Goal: Check status: Check status

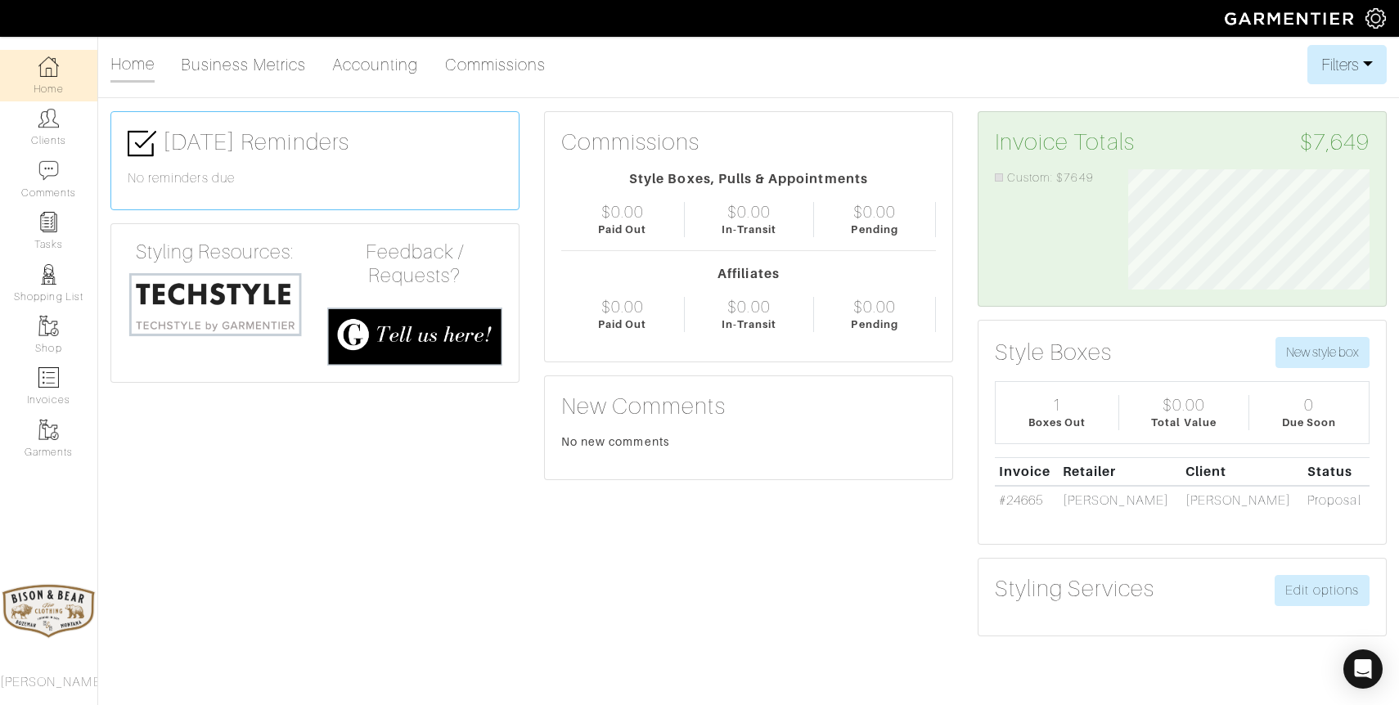
scroll to position [120, 266]
click at [204, 308] on img at bounding box center [215, 304] width 175 height 67
click at [53, 137] on link "Clients" at bounding box center [48, 127] width 97 height 52
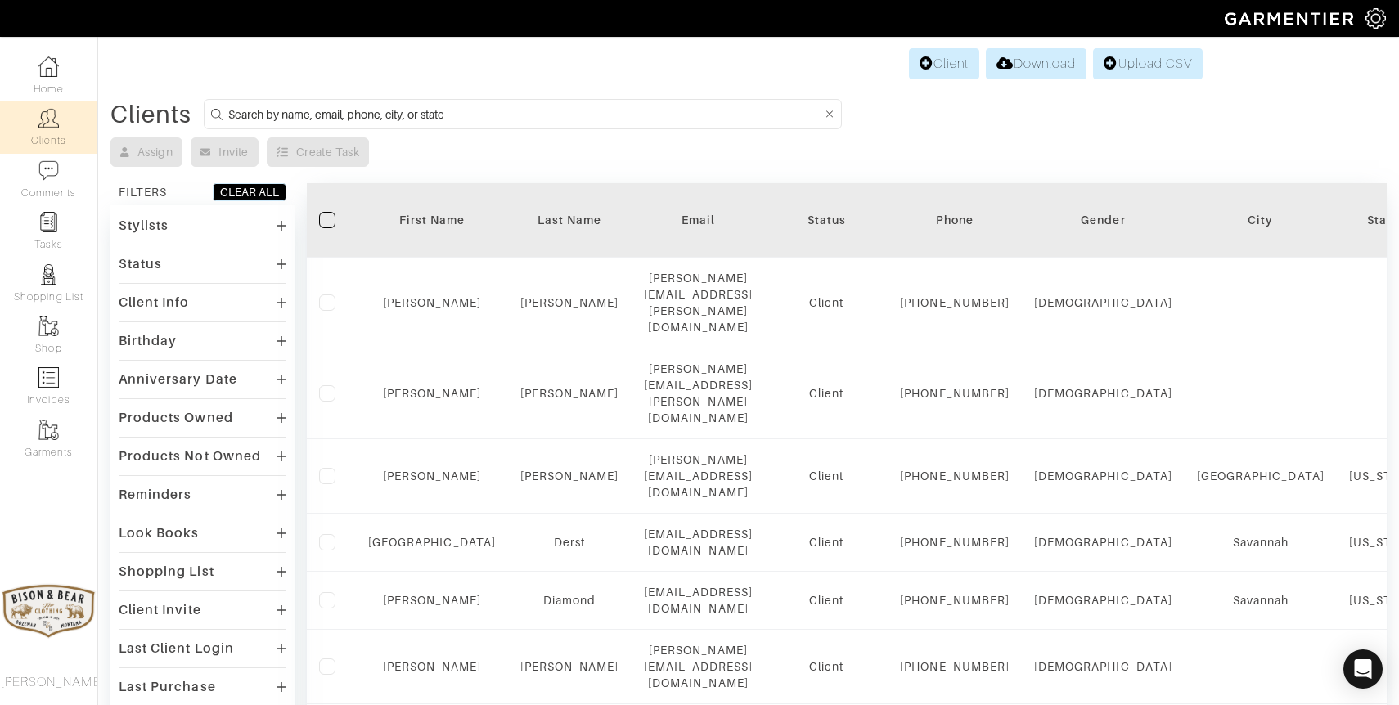
click at [554, 111] on input at bounding box center [524, 114] width 593 height 20
type input "sacka"
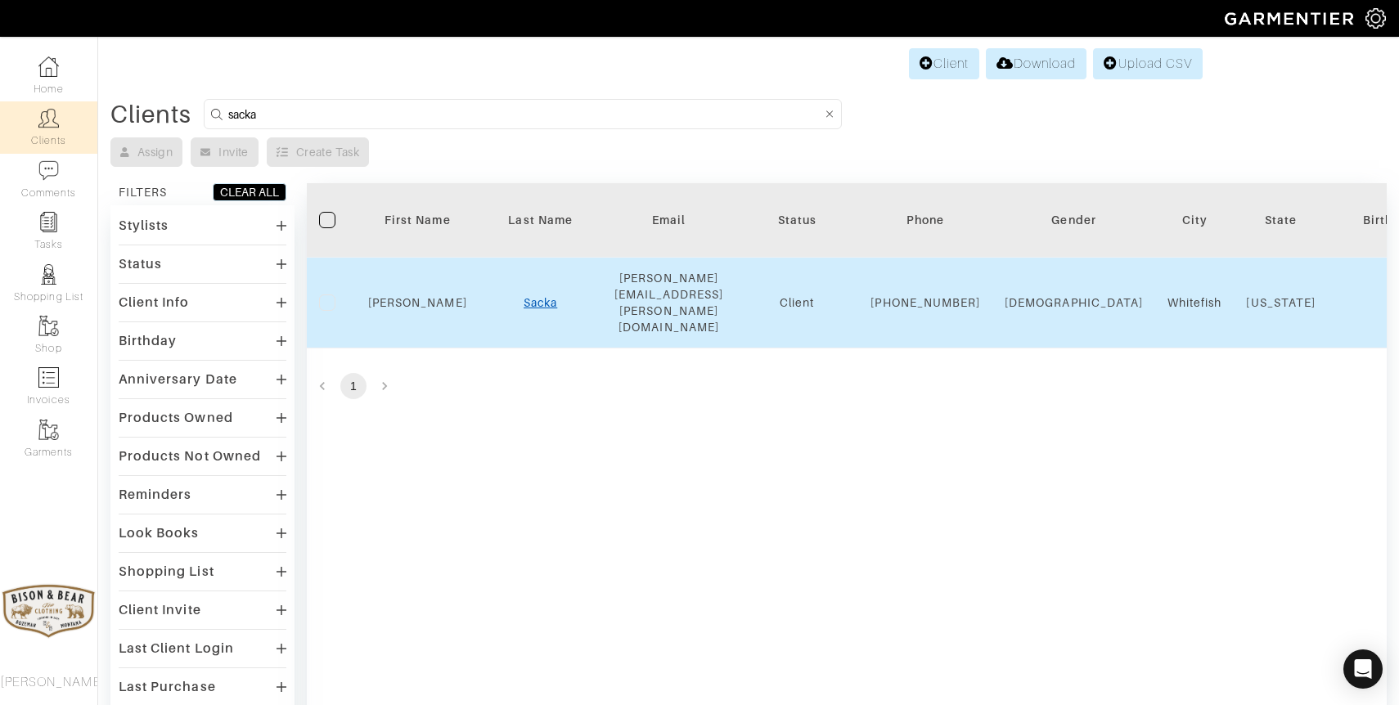
click at [523, 296] on link "Sacka" at bounding box center [540, 302] width 34 height 13
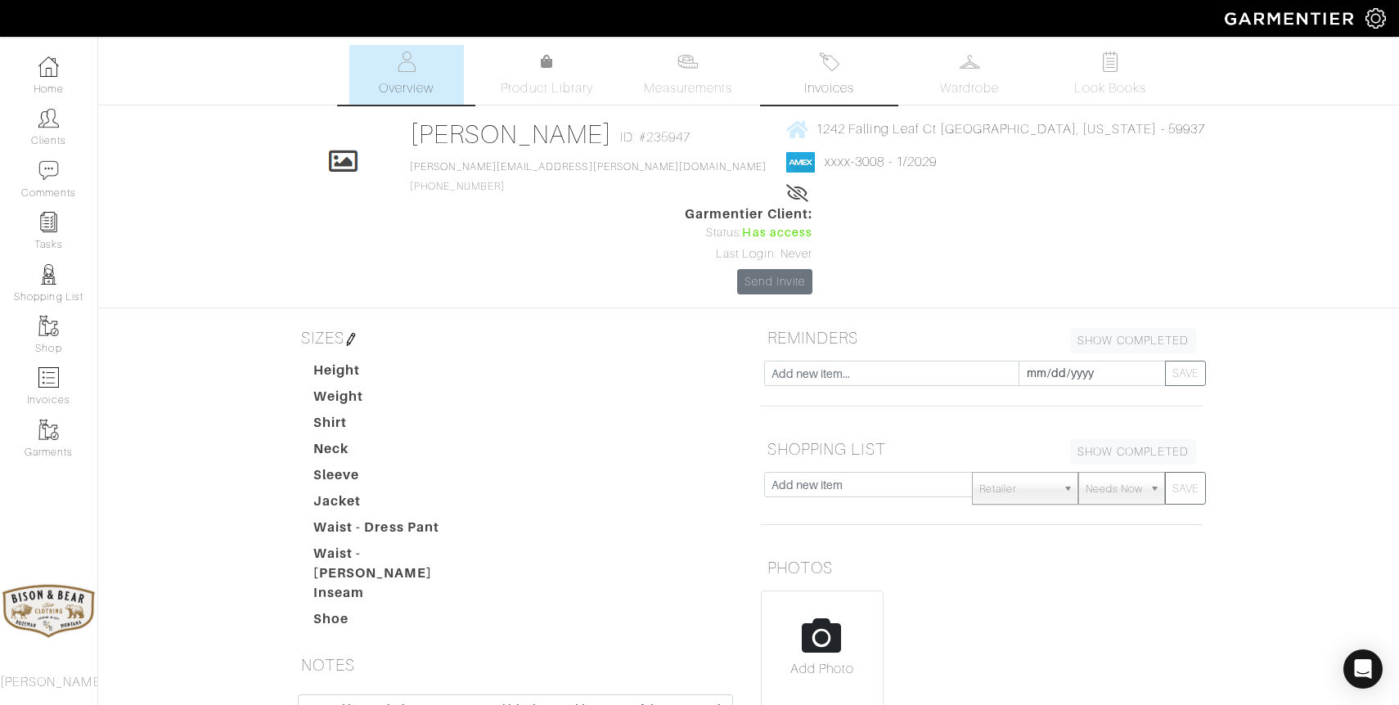
click at [829, 57] on img at bounding box center [829, 62] width 20 height 20
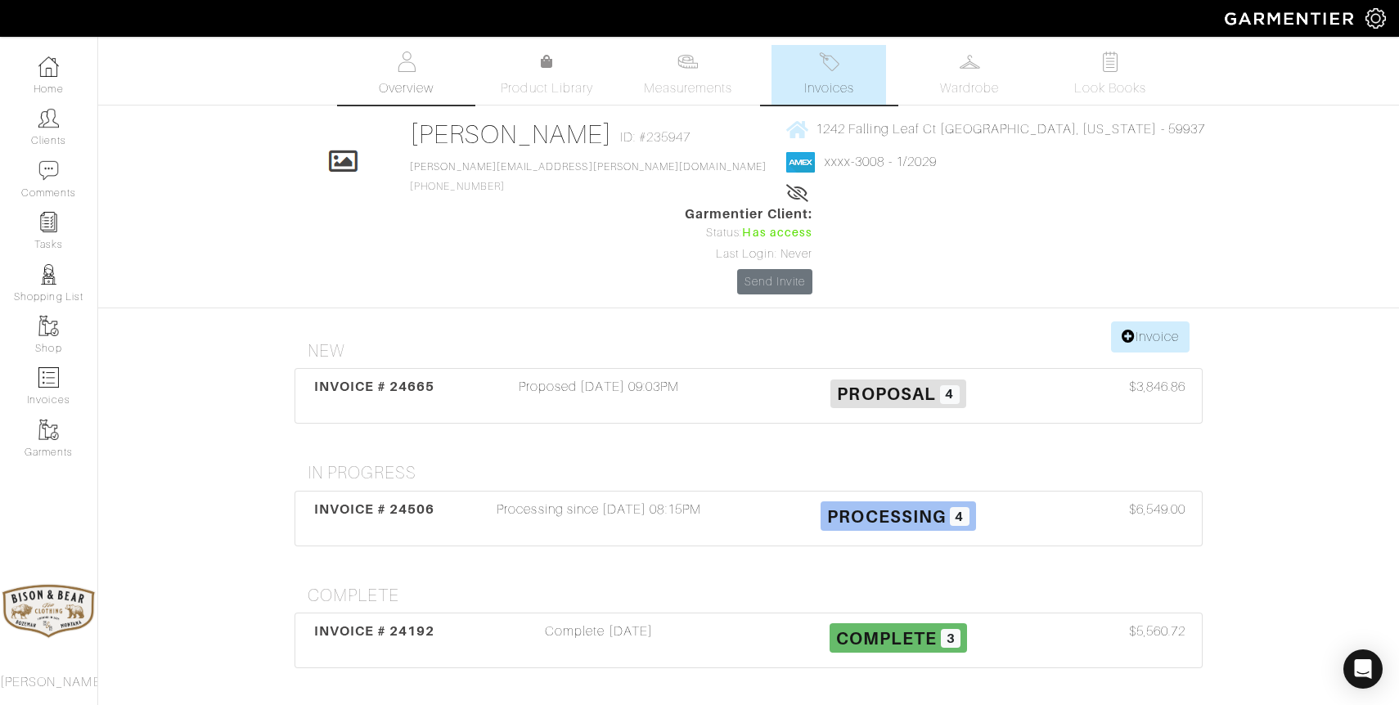
click at [408, 63] on img at bounding box center [406, 62] width 20 height 20
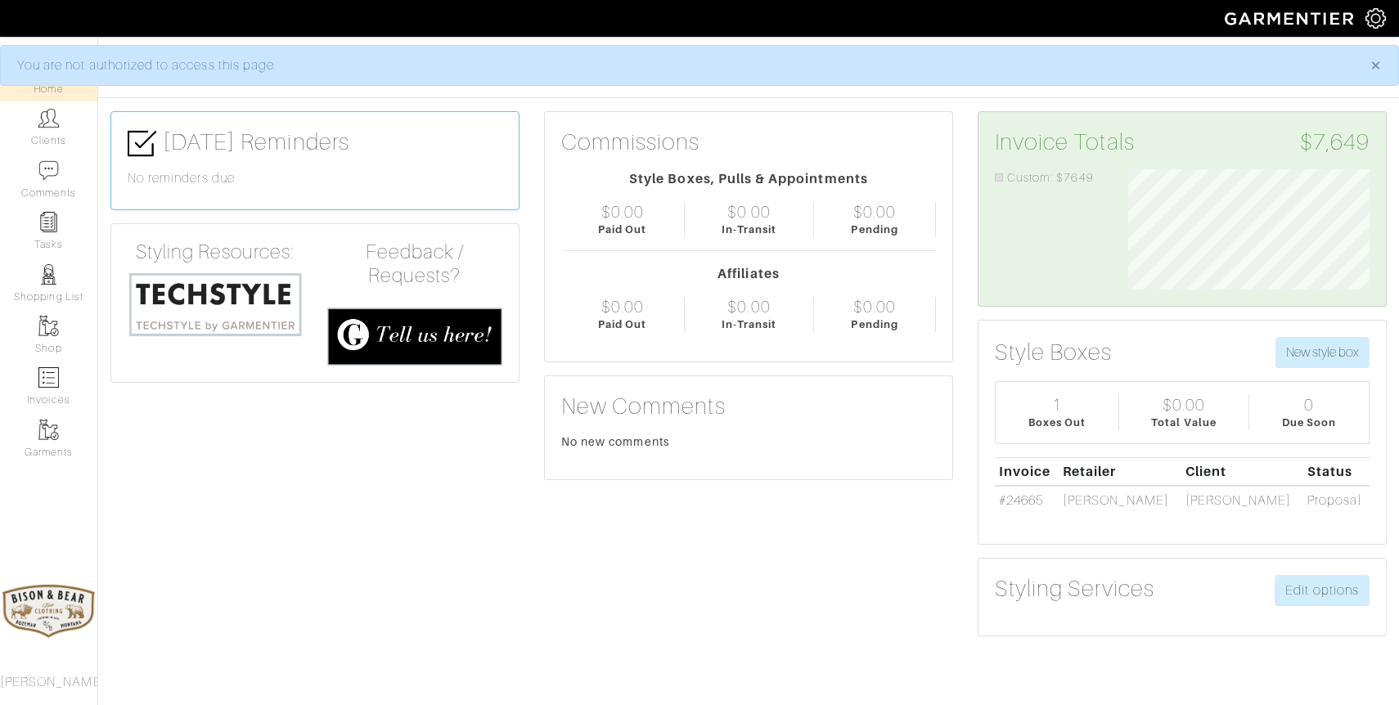
scroll to position [120, 266]
click at [57, 132] on link "Clients" at bounding box center [48, 127] width 97 height 52
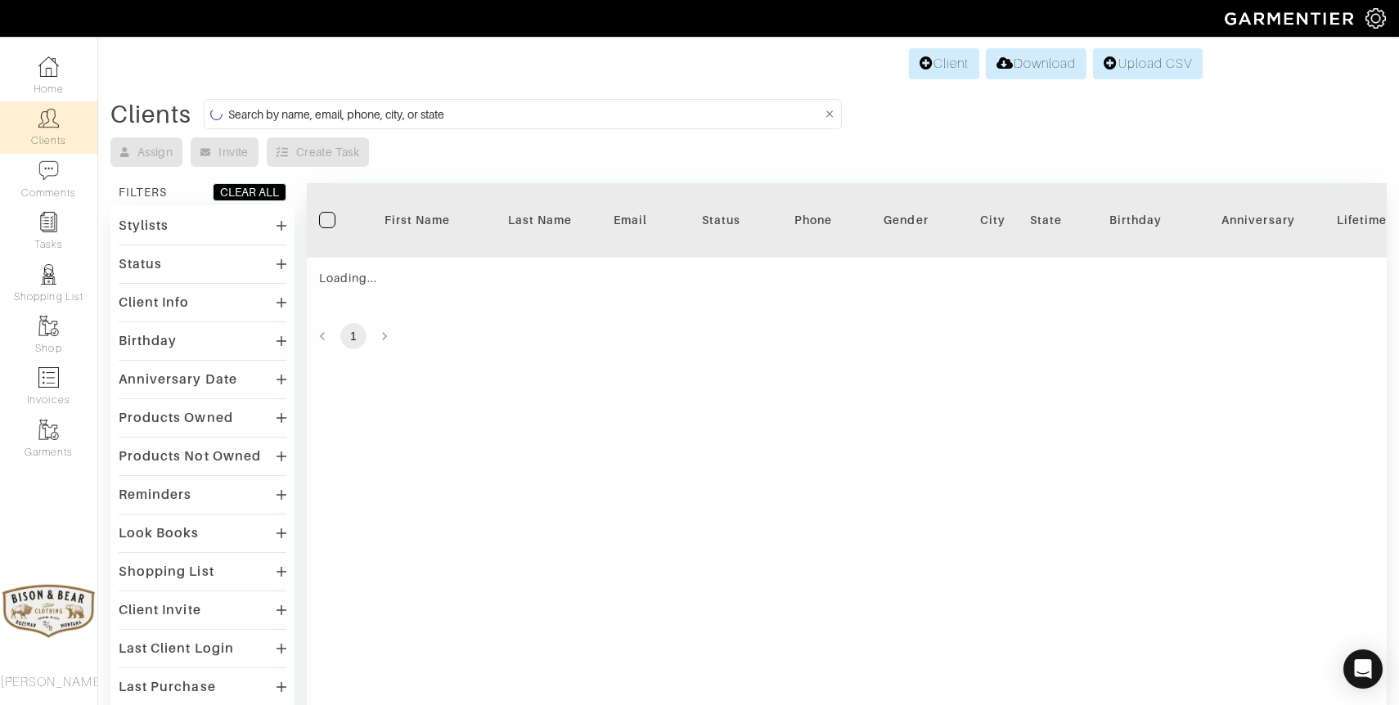
click at [476, 117] on input at bounding box center [524, 114] width 593 height 20
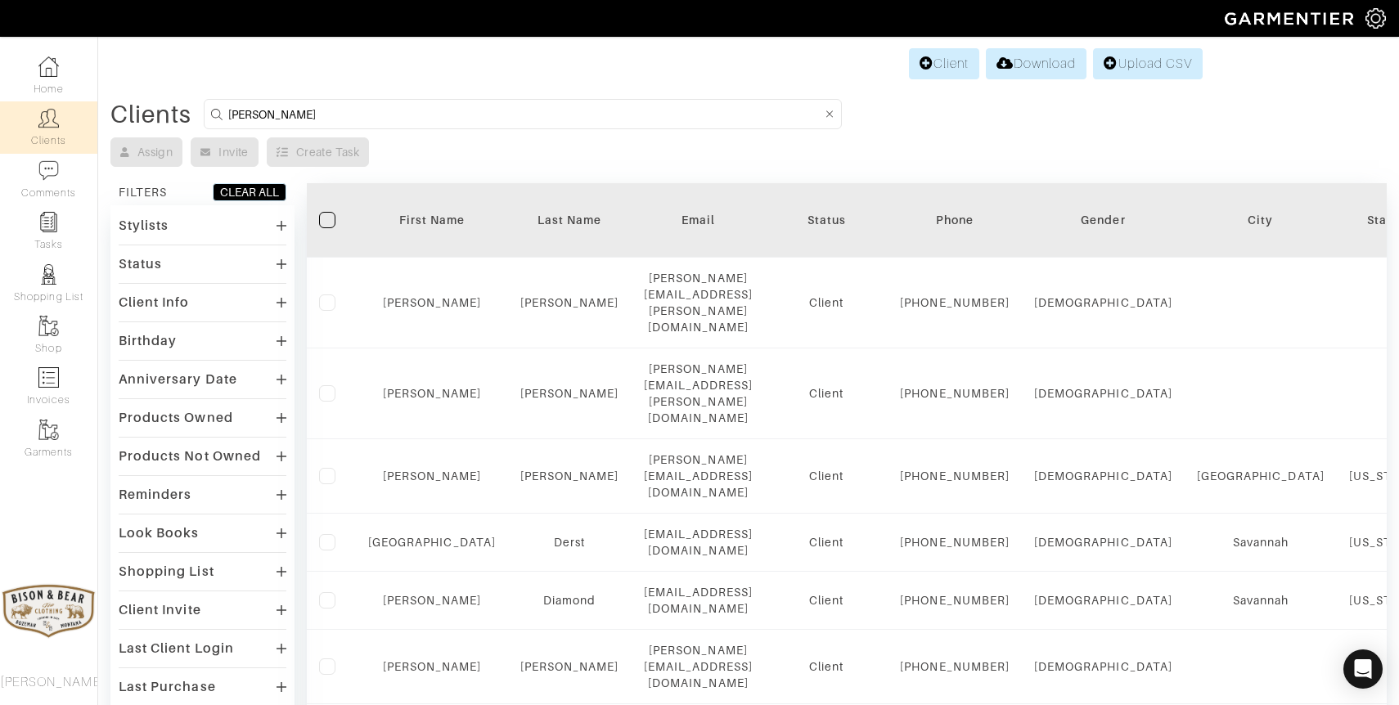
type input "beggs"
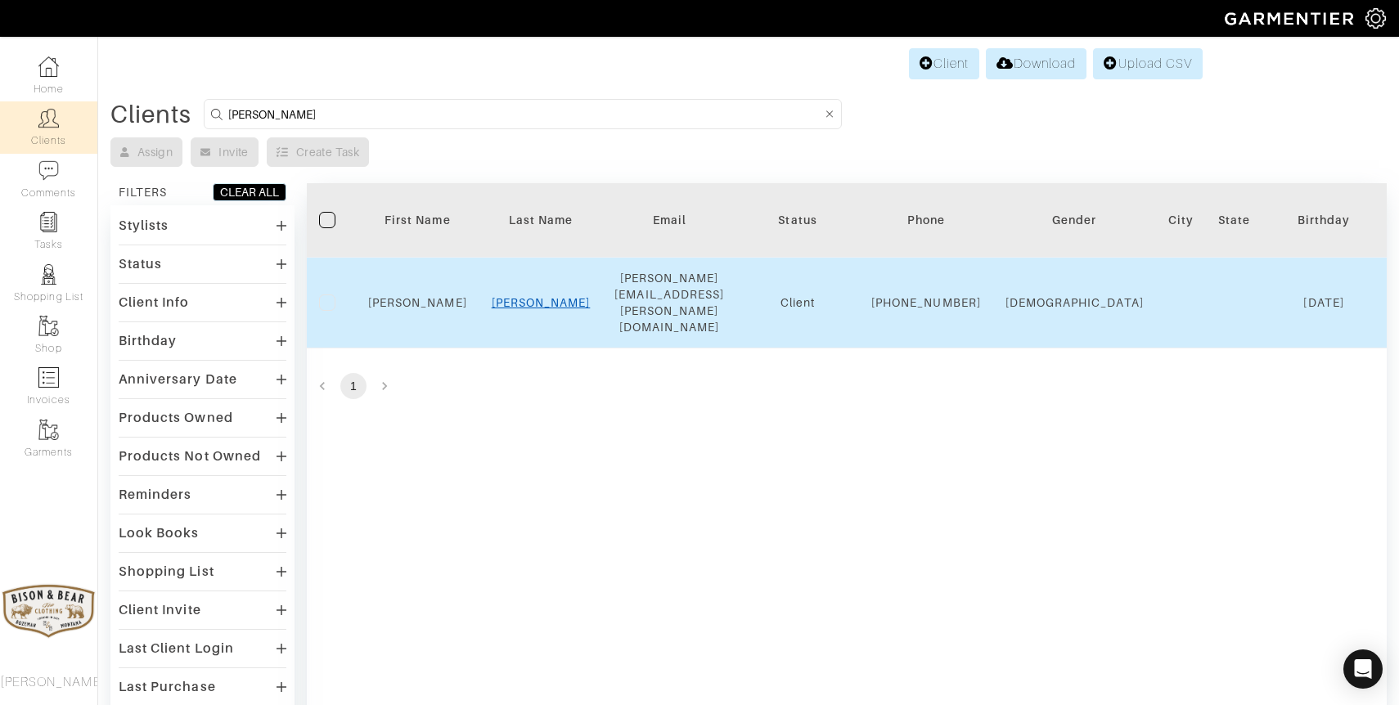
click at [534, 296] on link "Beggs" at bounding box center [541, 302] width 99 height 13
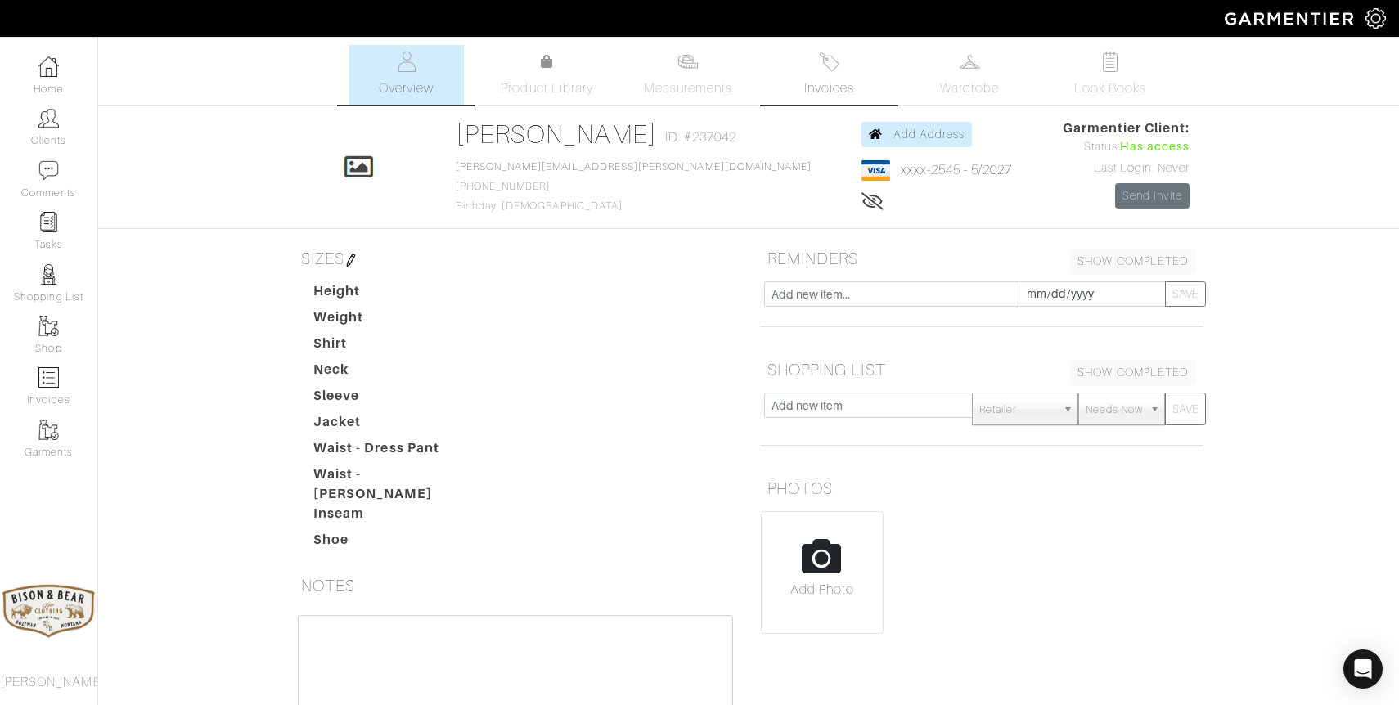
click at [835, 71] on img at bounding box center [829, 62] width 20 height 20
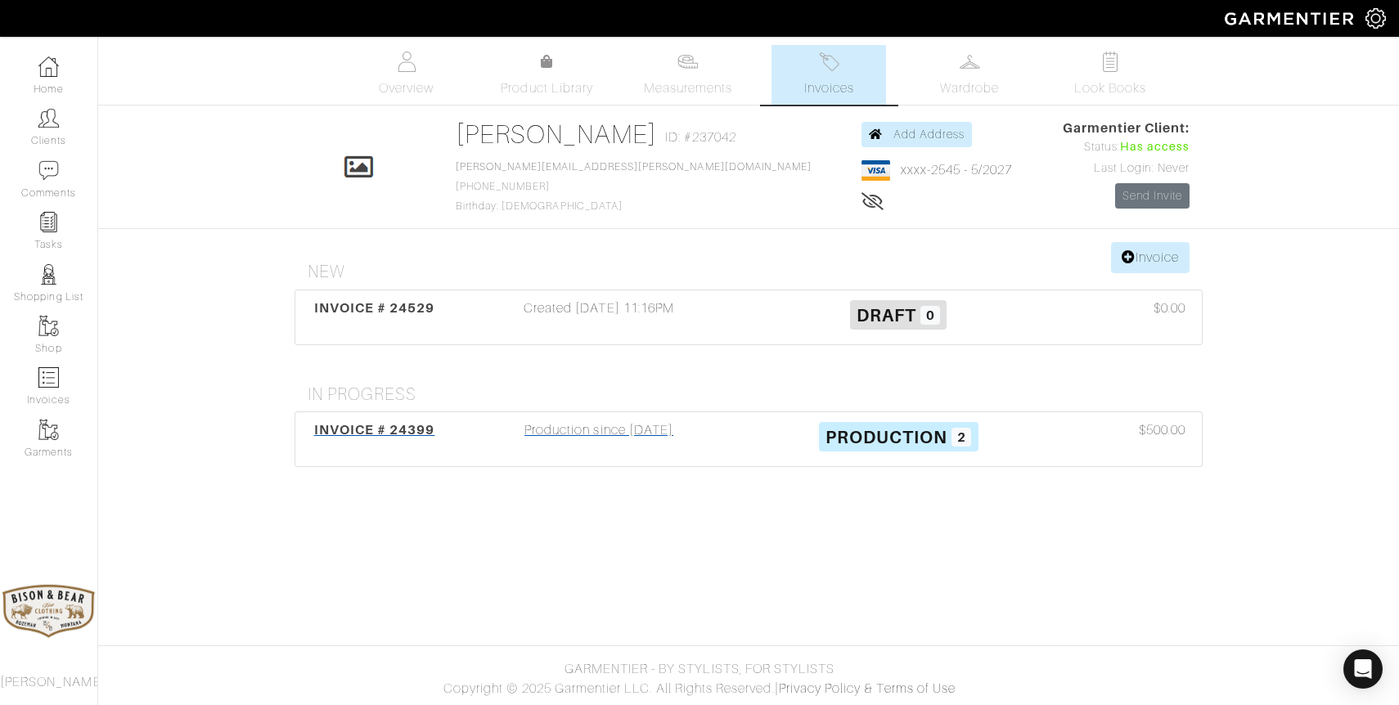
click at [612, 438] on div "Production since 09/11/25" at bounding box center [598, 439] width 299 height 38
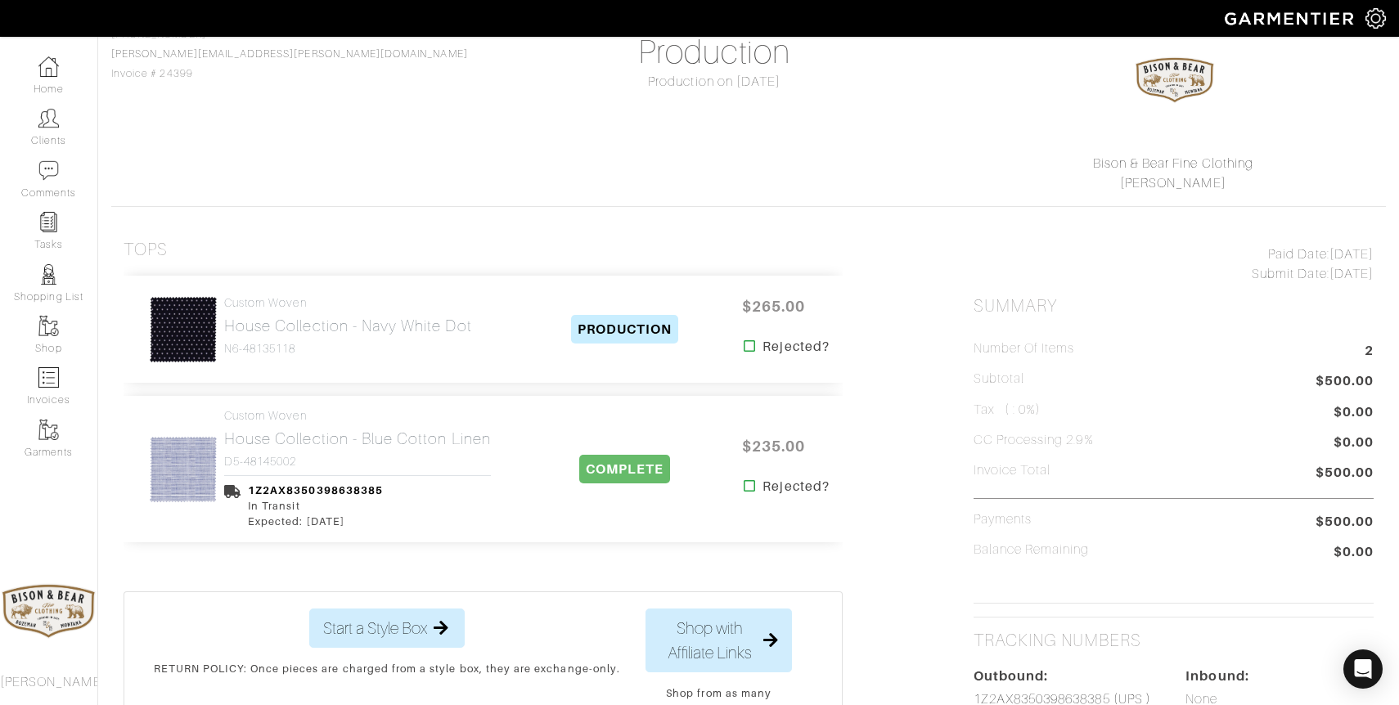
scroll to position [173, 0]
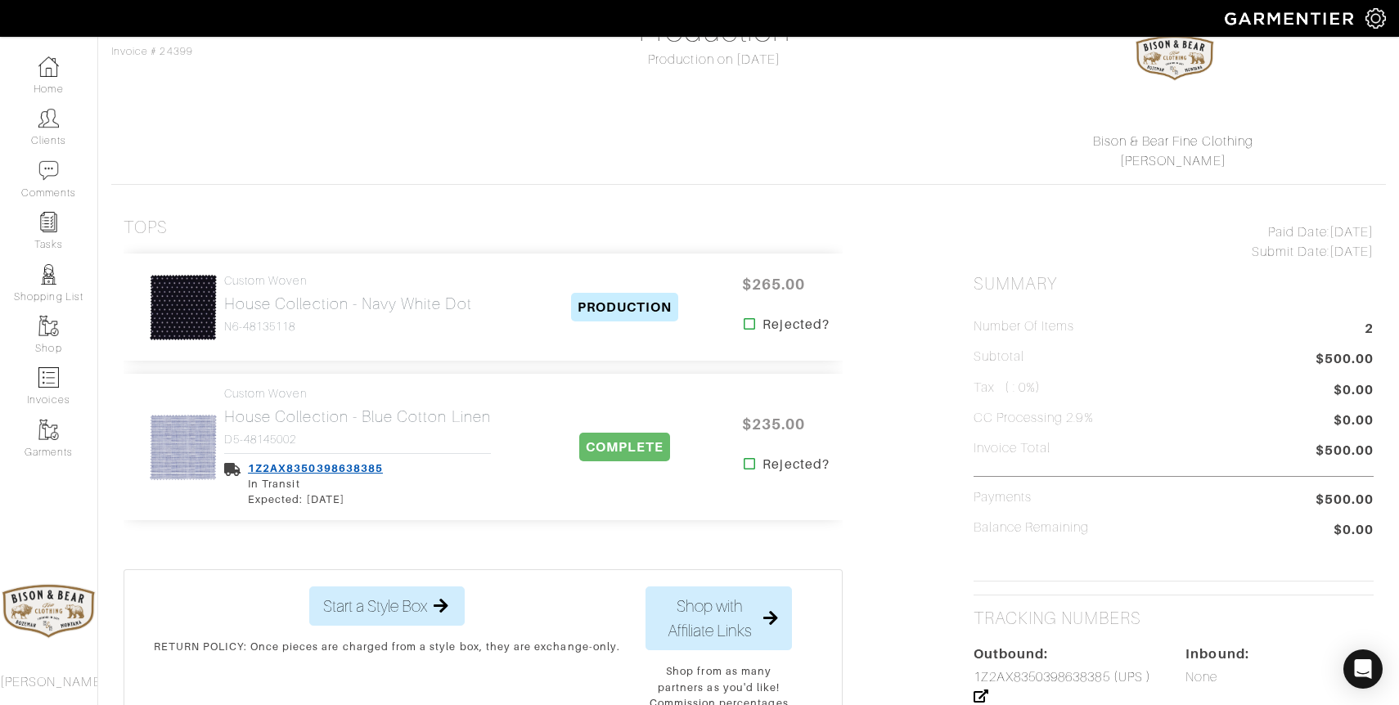
click at [307, 464] on link "1Z2AX8350398638385" at bounding box center [315, 468] width 135 height 12
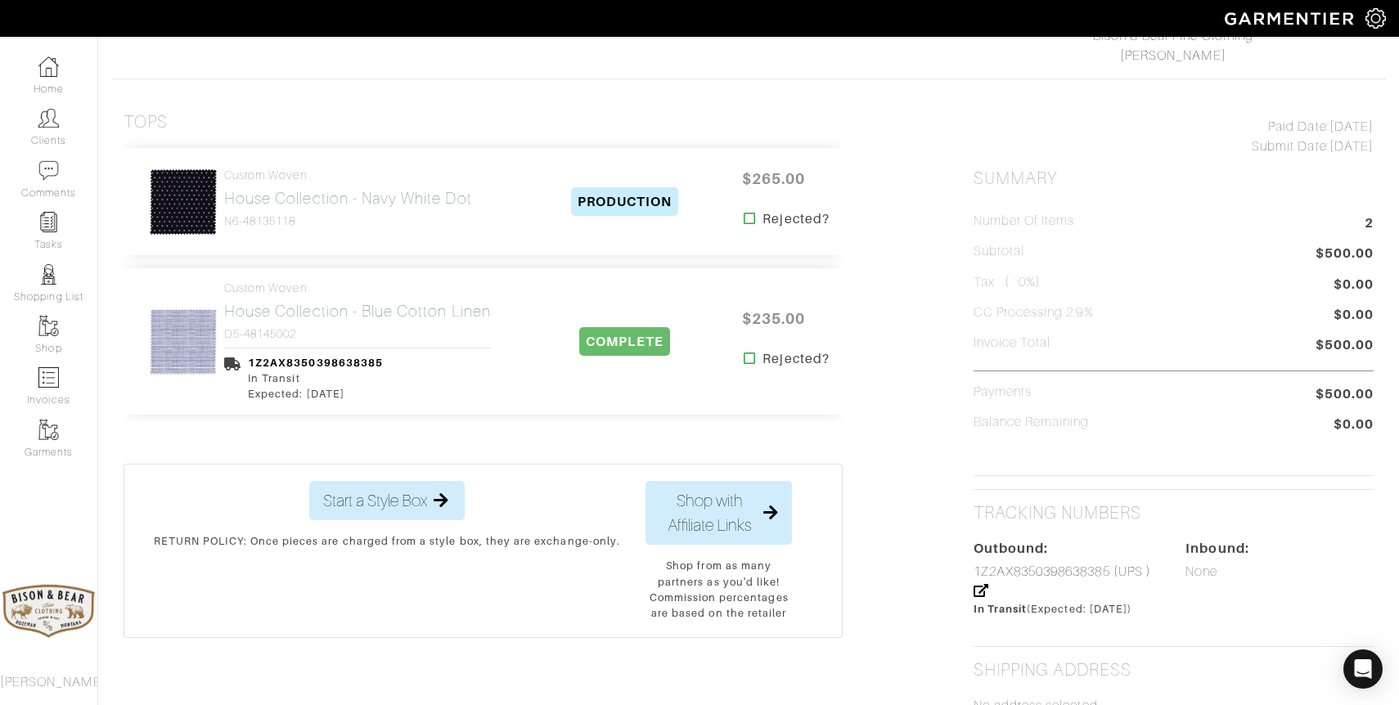
scroll to position [249, 0]
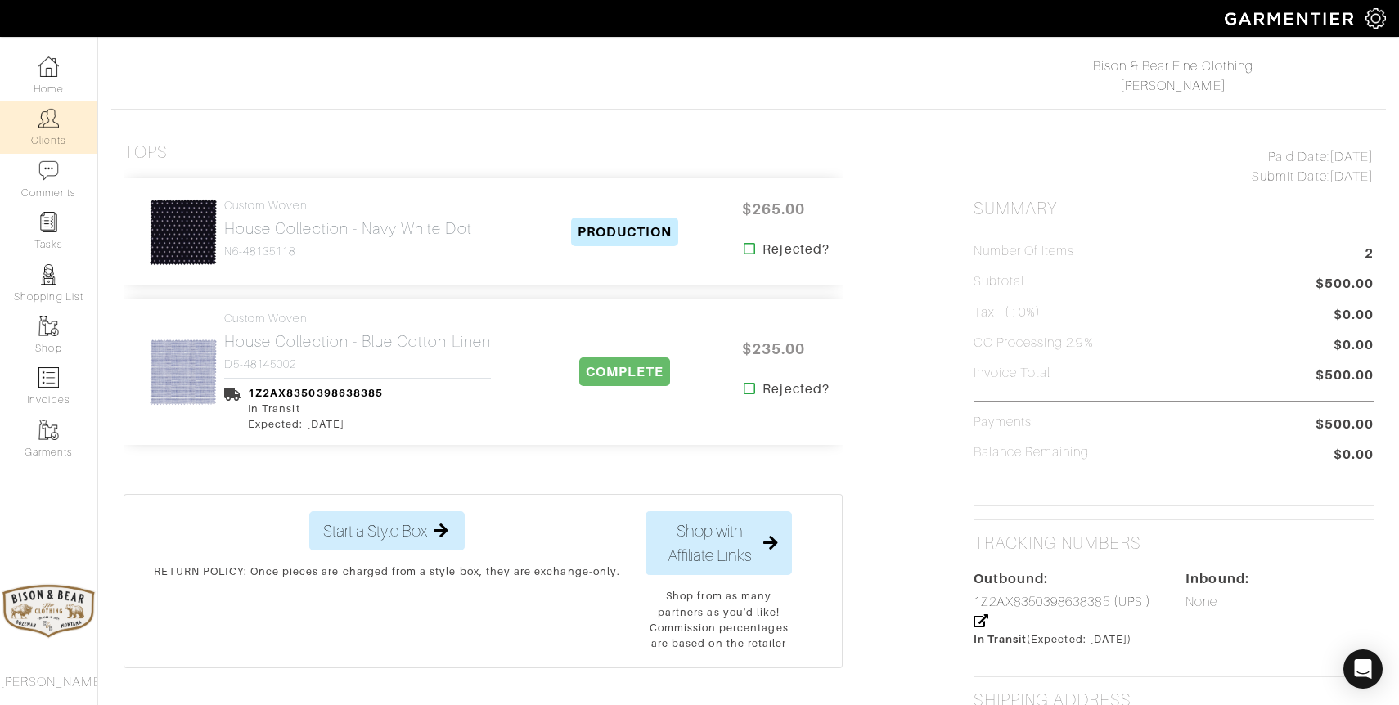
click at [49, 132] on link "Clients" at bounding box center [48, 127] width 97 height 52
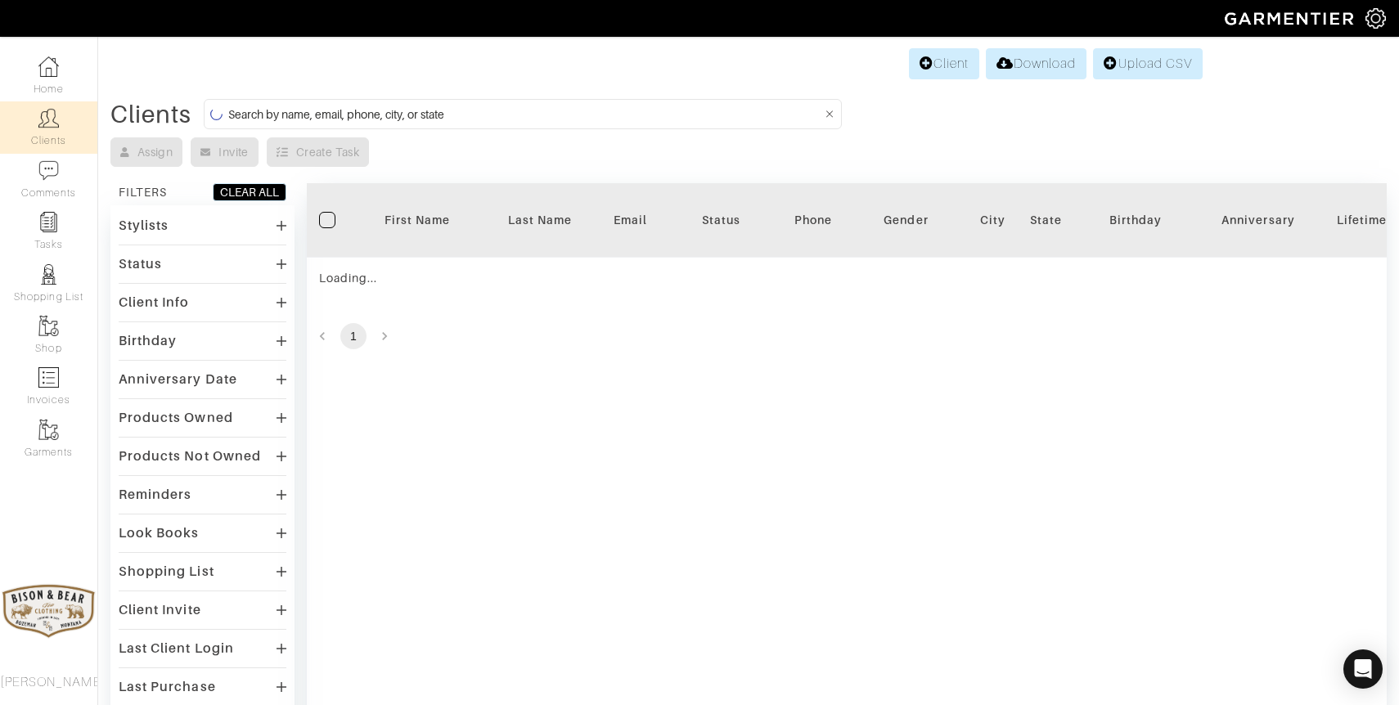
click at [550, 113] on input at bounding box center [524, 114] width 593 height 20
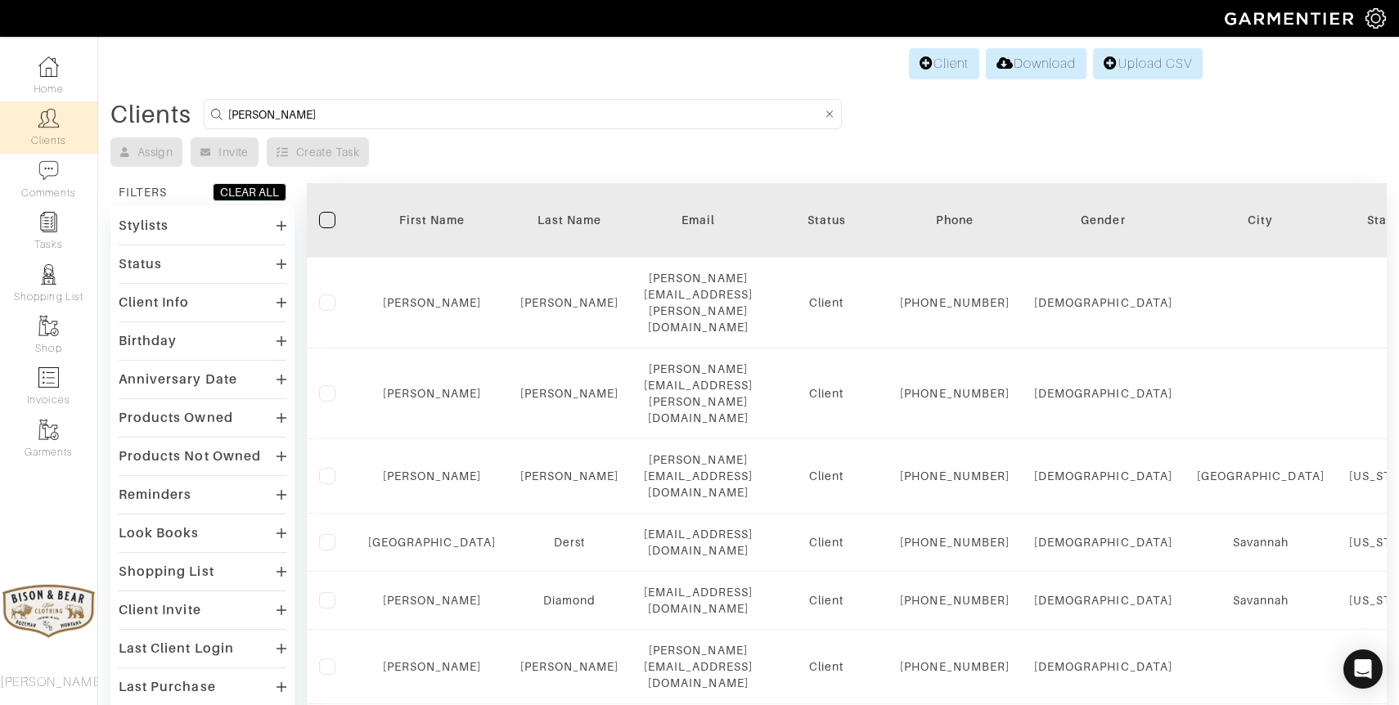
type input "dawkins"
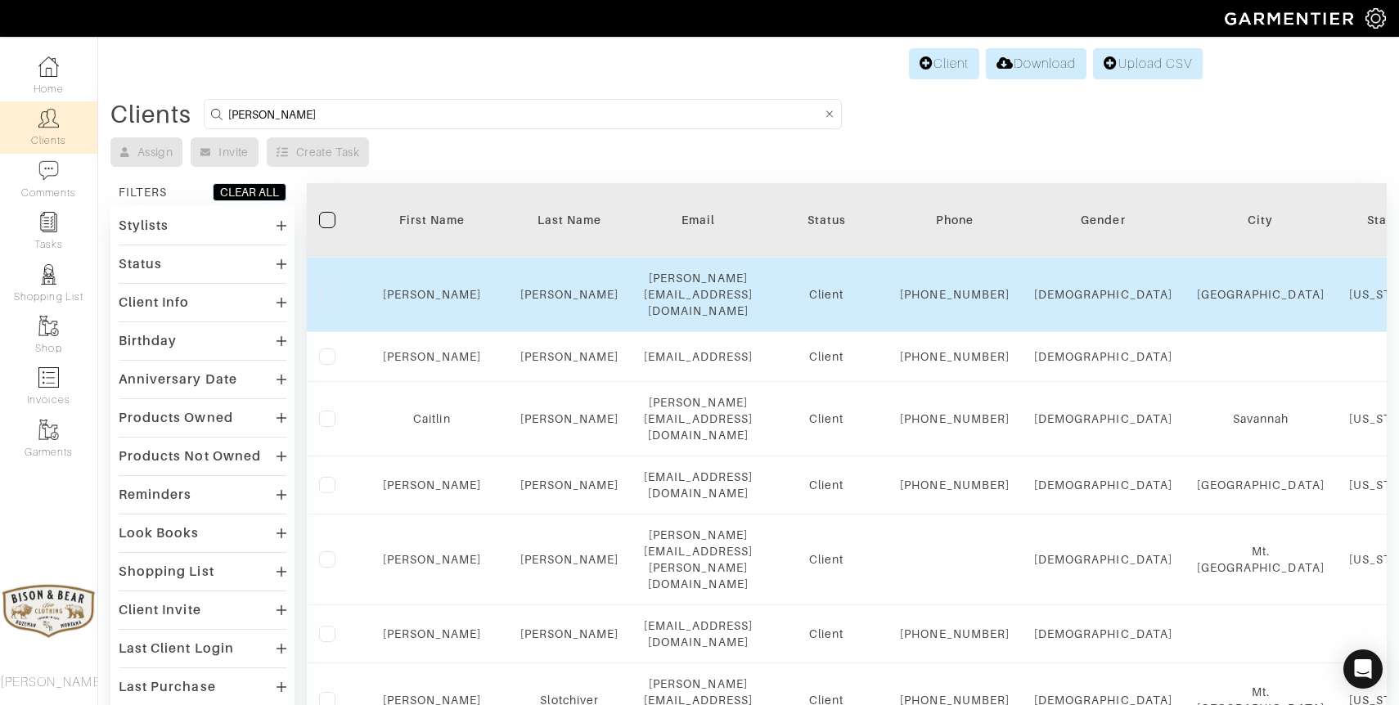
click at [676, 290] on div "mike@mikedawkins.com" at bounding box center [699, 294] width 110 height 49
click at [541, 288] on link "Dawkins" at bounding box center [569, 294] width 99 height 13
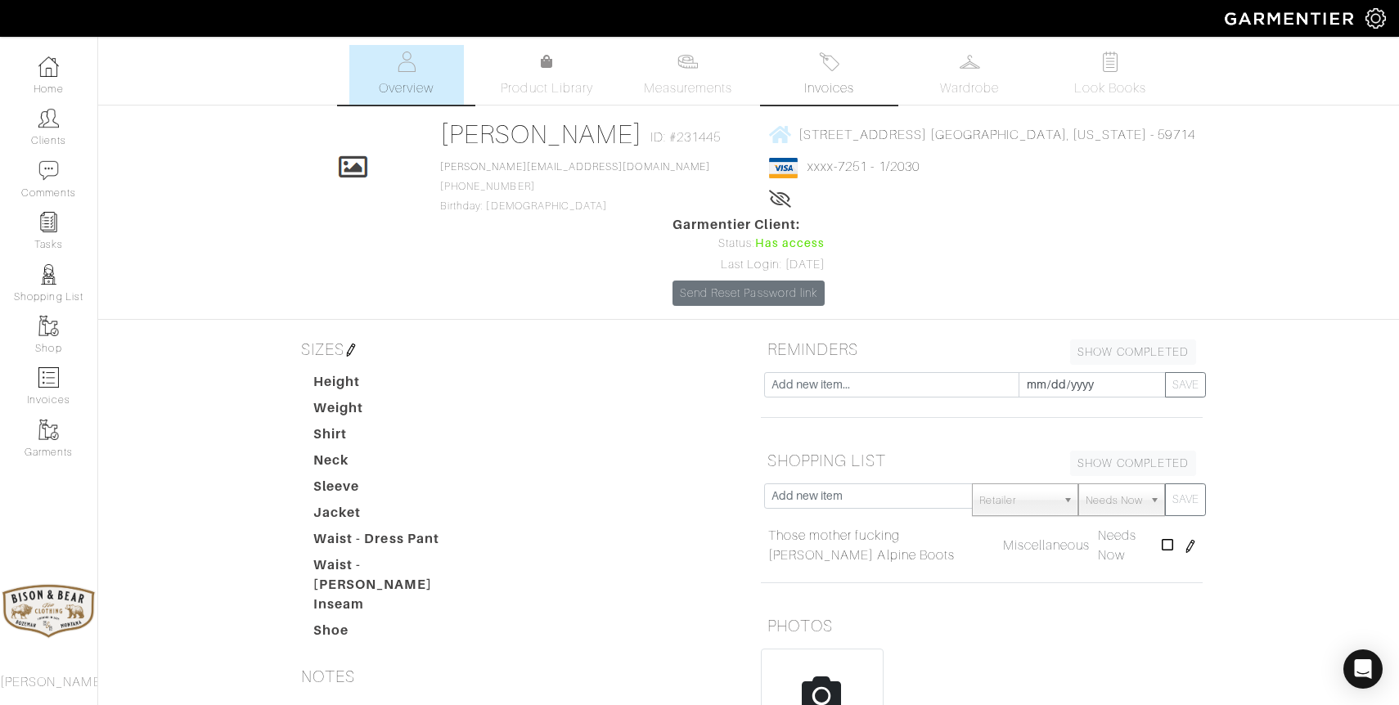
click at [842, 70] on link "Invoices" at bounding box center [828, 75] width 115 height 60
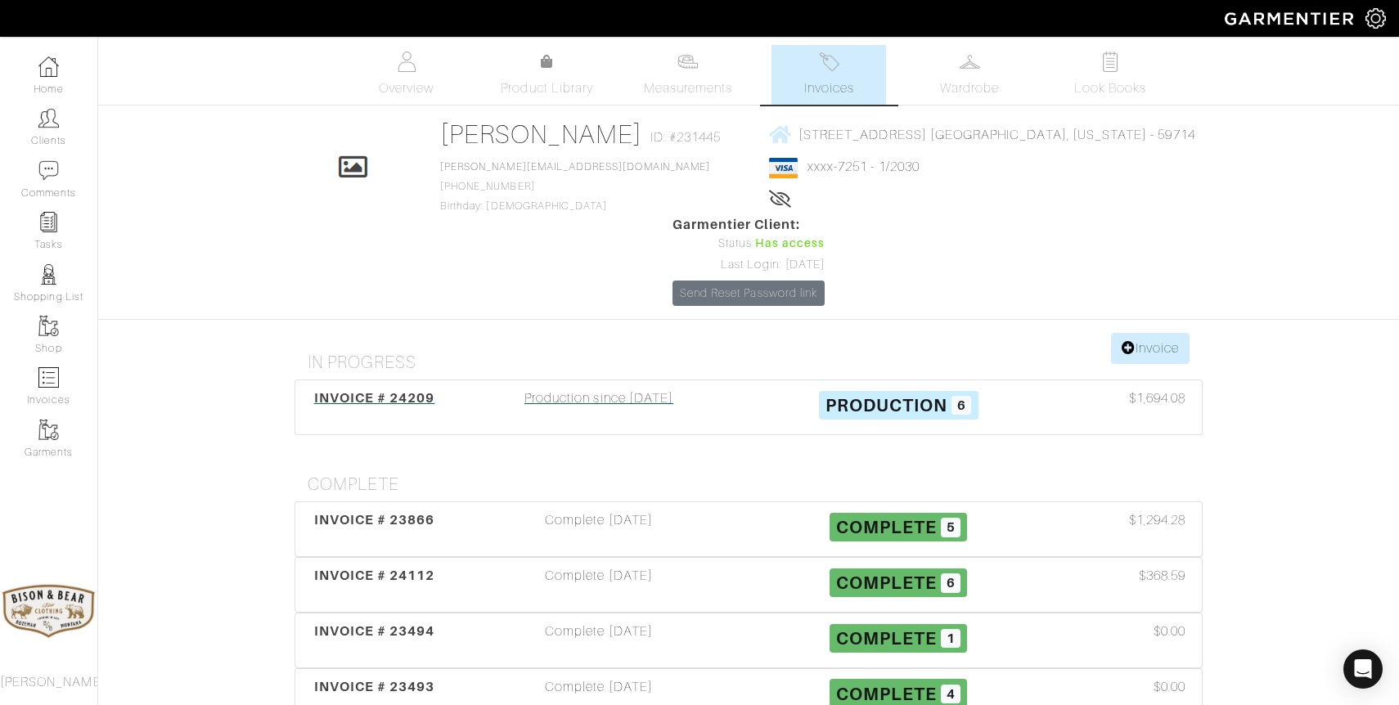
click at [645, 388] on div "Production since [DATE]" at bounding box center [598, 407] width 299 height 38
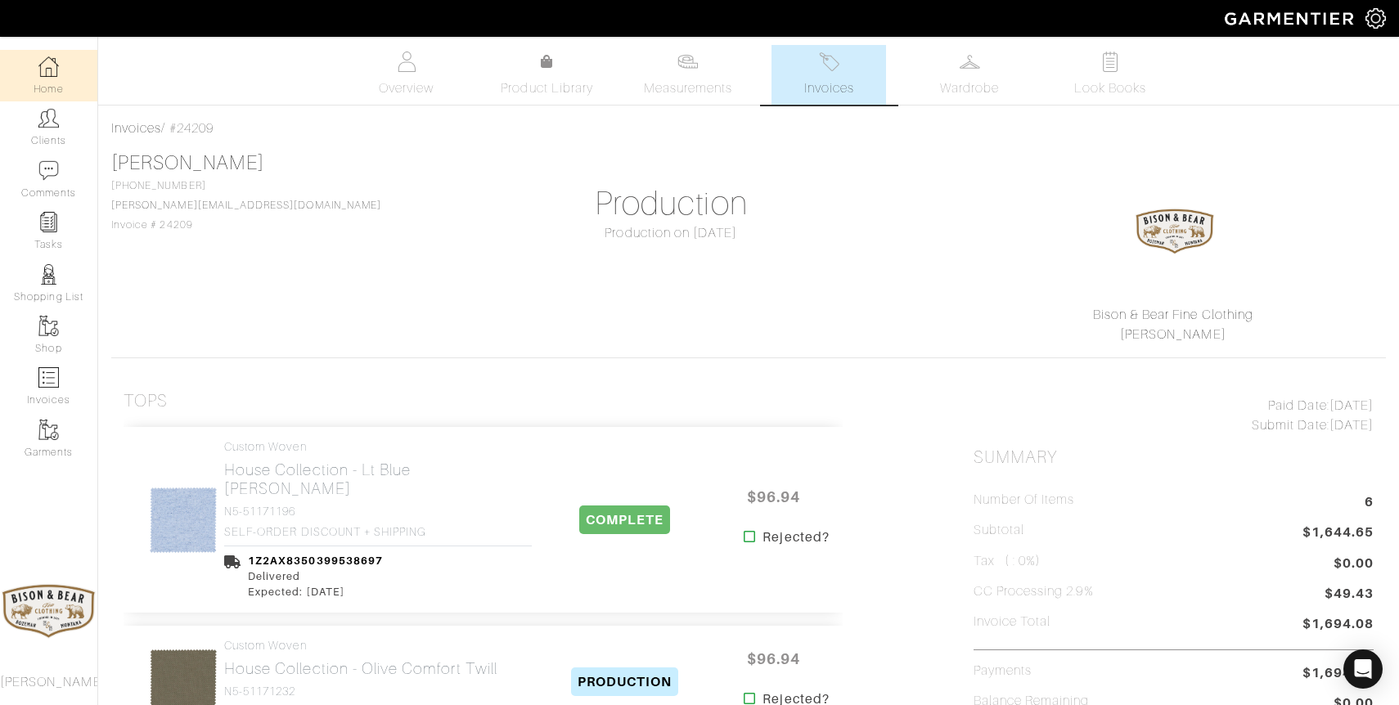
click at [52, 70] on img at bounding box center [48, 66] width 20 height 20
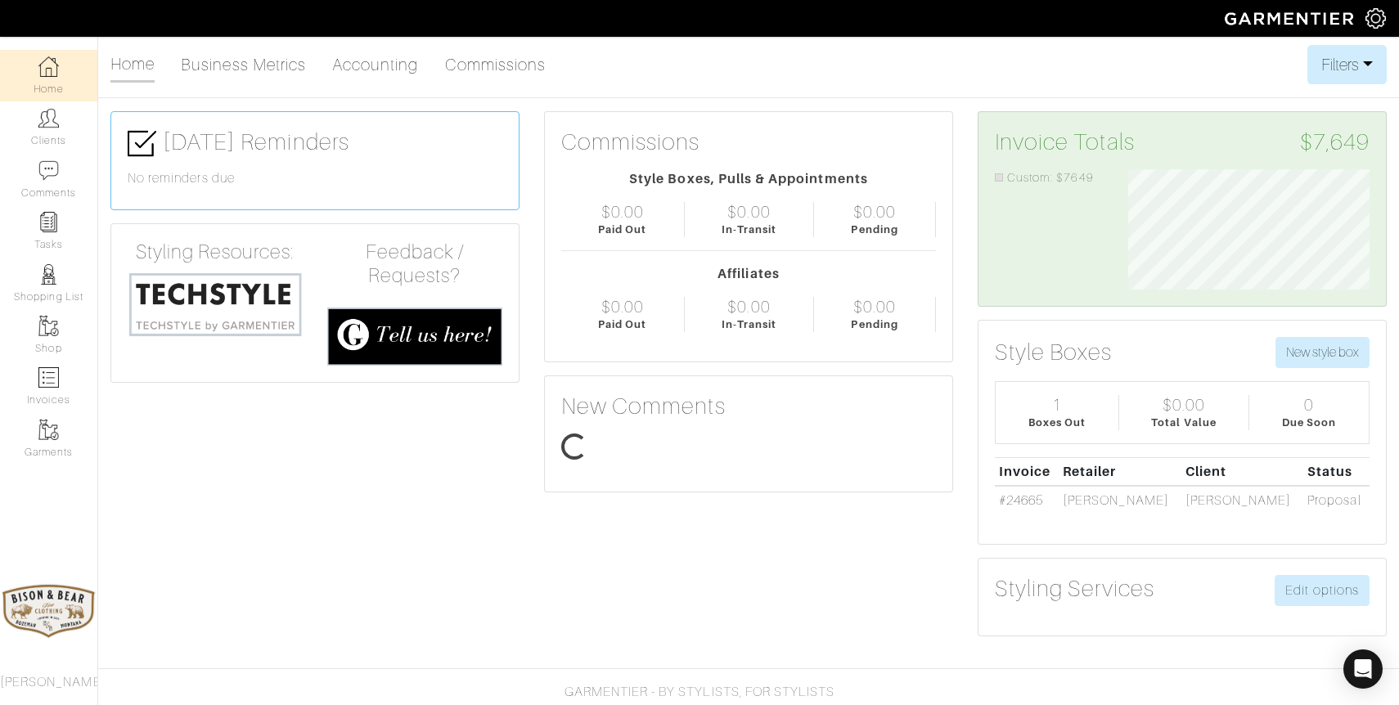
scroll to position [120, 266]
